Goal: Task Accomplishment & Management: Manage account settings

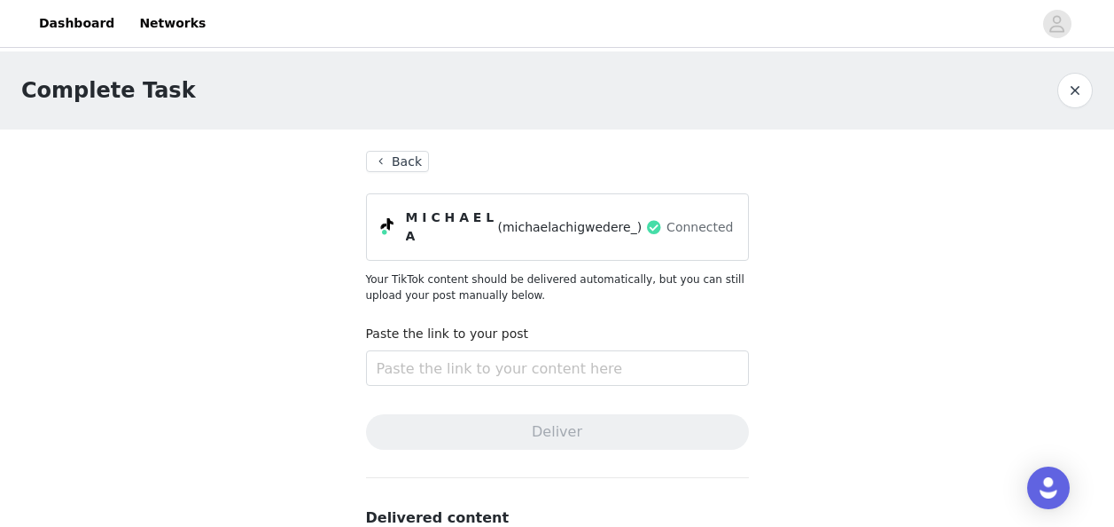
scroll to position [146, 0]
click at [388, 165] on button "Back" at bounding box center [398, 161] width 64 height 21
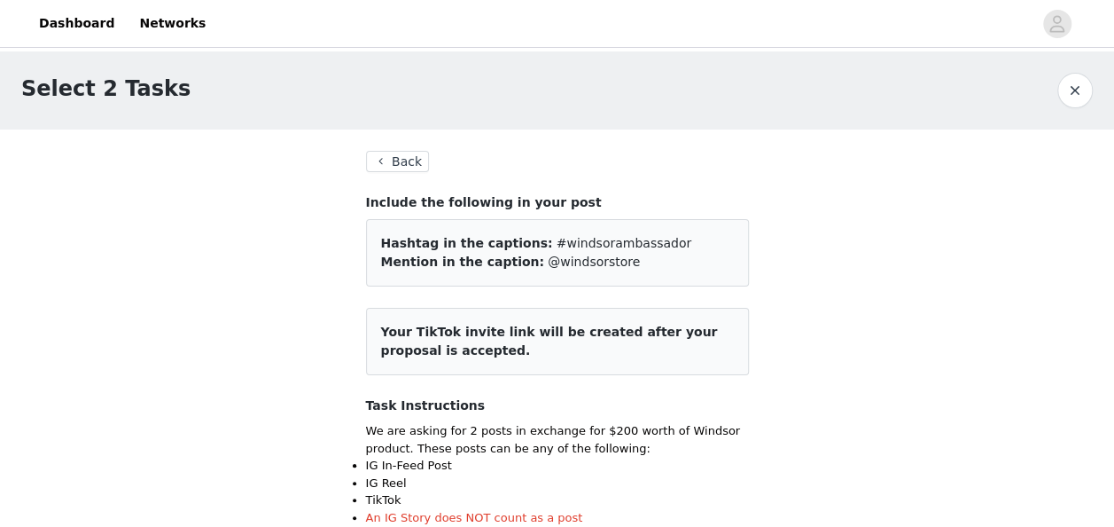
click at [410, 167] on button "Back" at bounding box center [398, 161] width 64 height 21
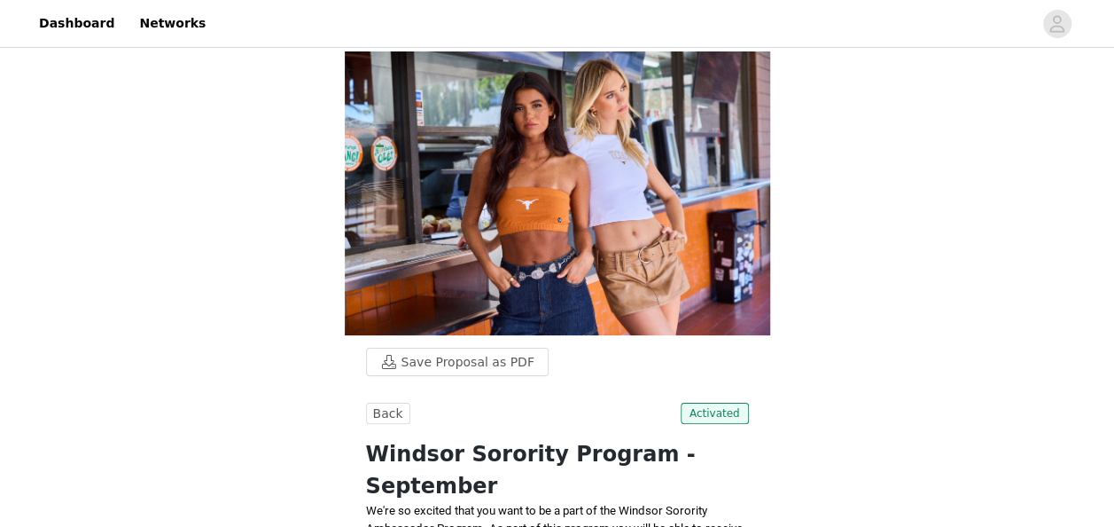
scroll to position [343, 0]
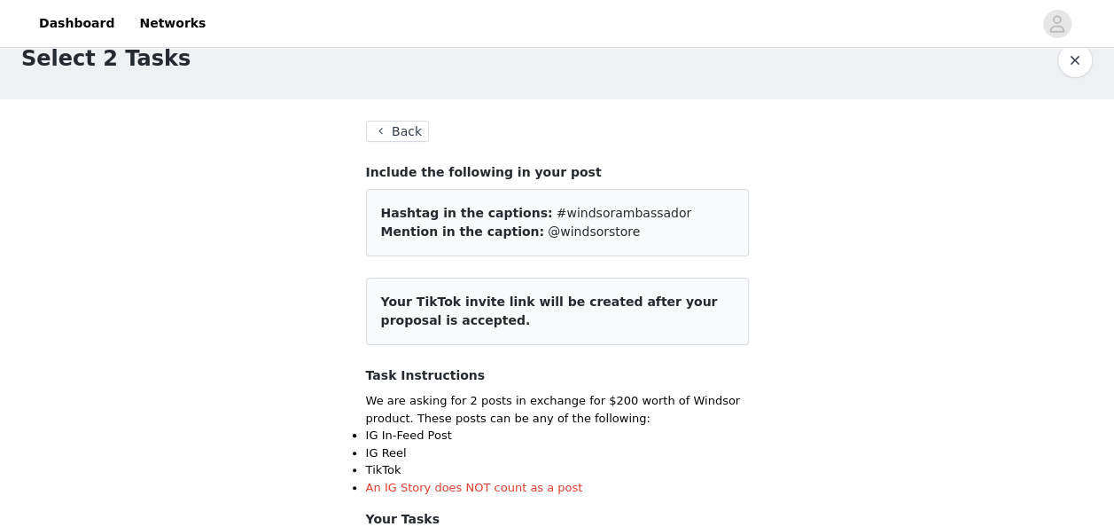
scroll to position [32, 0]
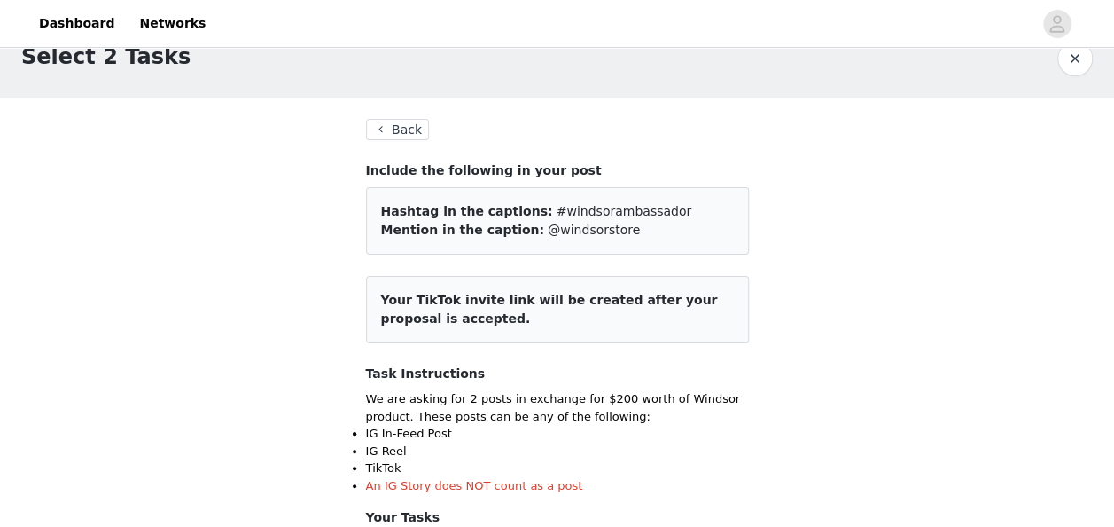
click at [390, 121] on button "Back" at bounding box center [398, 129] width 64 height 21
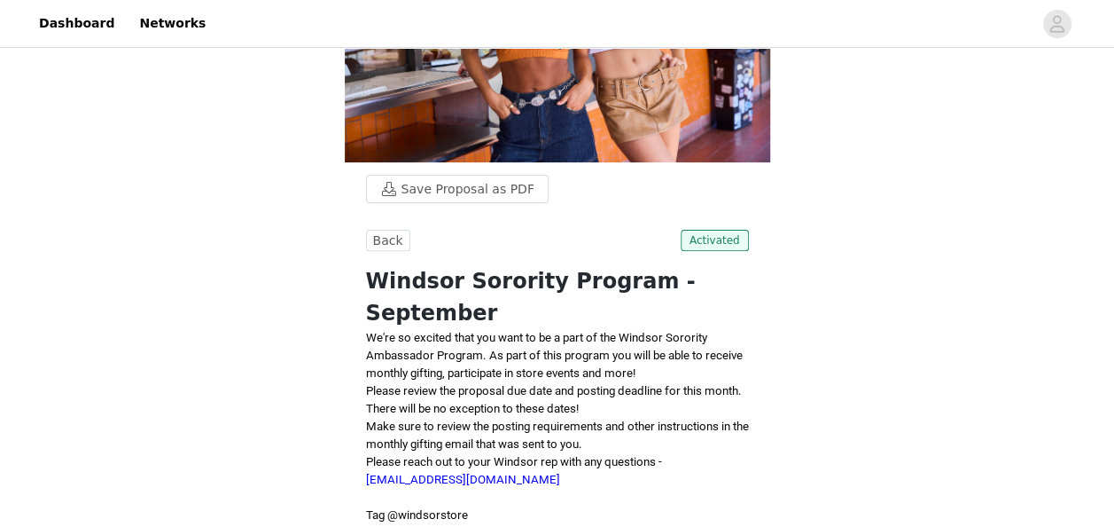
scroll to position [155, 0]
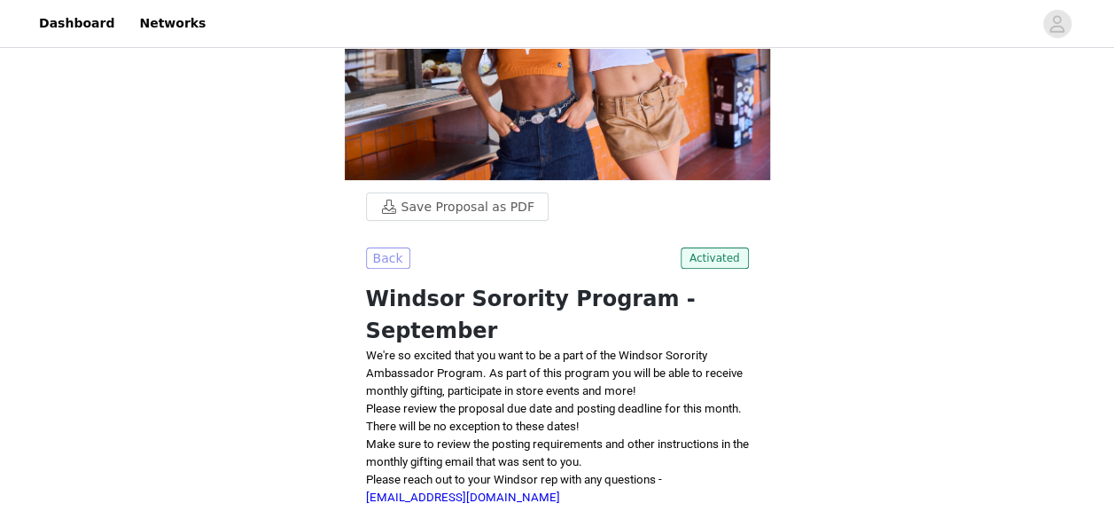
click at [390, 265] on button "Back" at bounding box center [388, 257] width 44 height 21
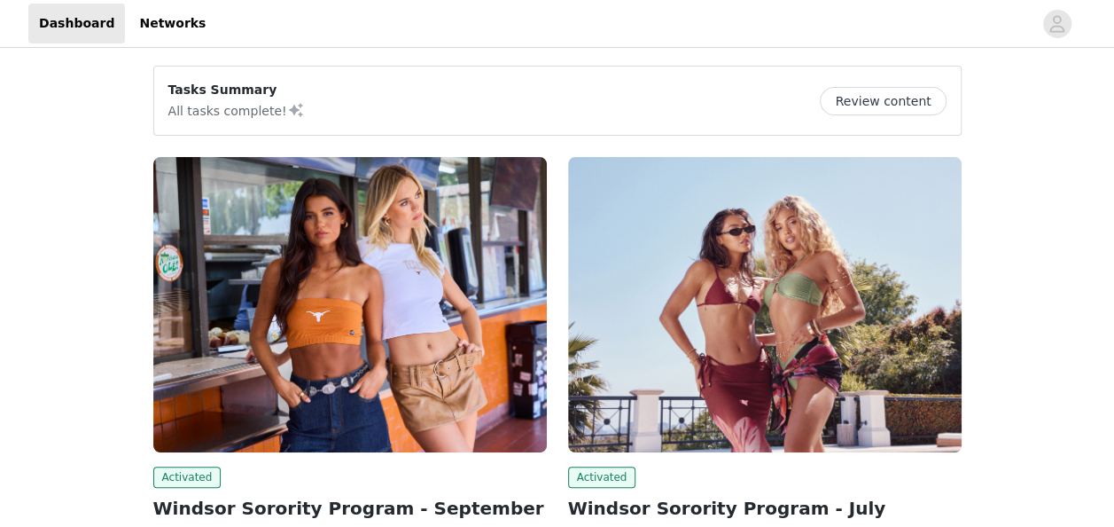
click at [878, 99] on button "Review content" at bounding box center [883, 101] width 126 height 28
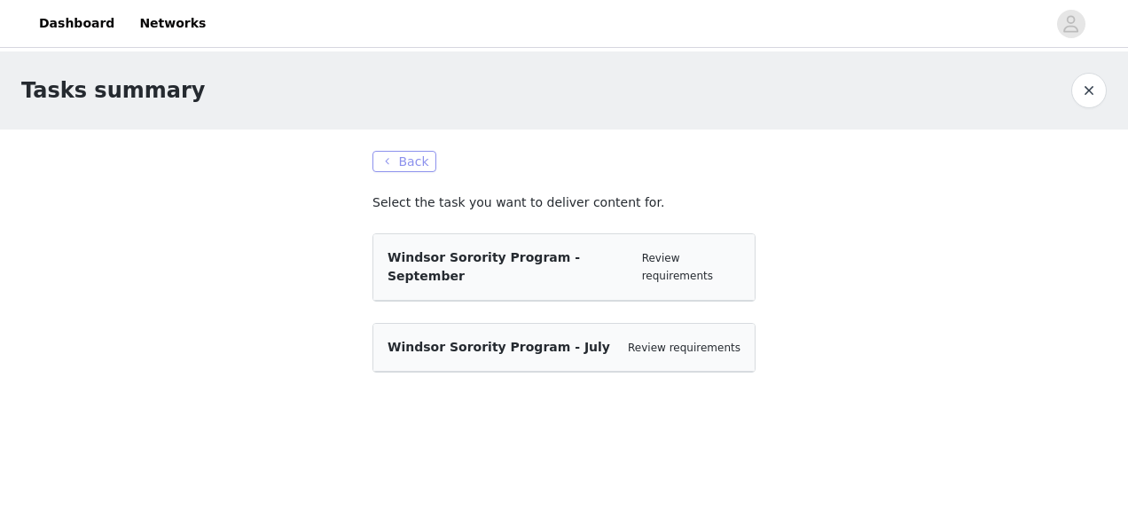
click at [401, 160] on button "Back" at bounding box center [404, 161] width 64 height 21
